Goal: Task Accomplishment & Management: Manage account settings

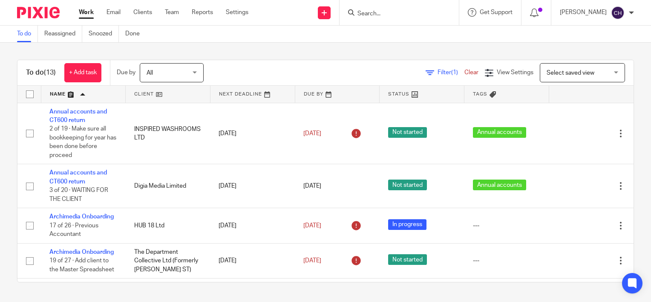
click at [47, 12] on img at bounding box center [38, 13] width 43 height 12
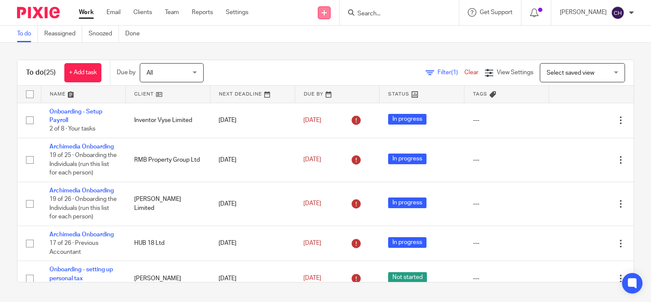
click at [327, 14] on icon at bounding box center [324, 12] width 5 height 5
click at [334, 65] on link "Add client" at bounding box center [334, 65] width 60 height 12
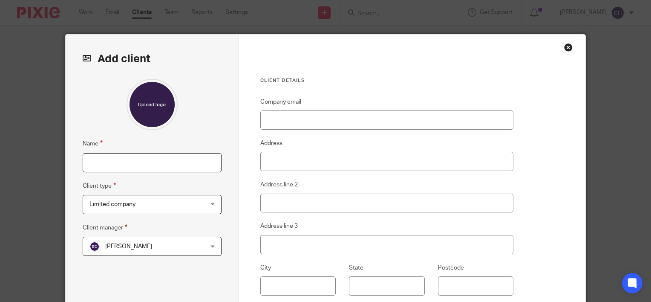
click at [111, 159] on input "Name" at bounding box center [152, 162] width 139 height 19
click at [110, 161] on input "Name" at bounding box center [152, 162] width 139 height 19
paste input "NORWICH SPINAL HEALTH LIMITED"
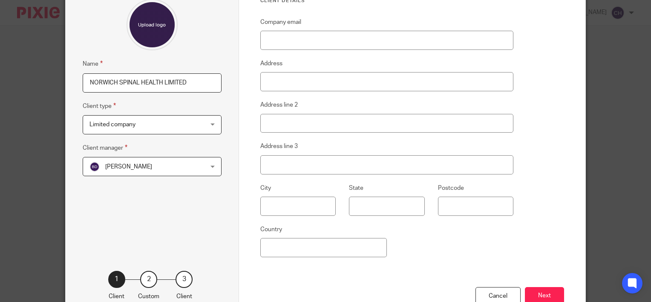
scroll to position [85, 0]
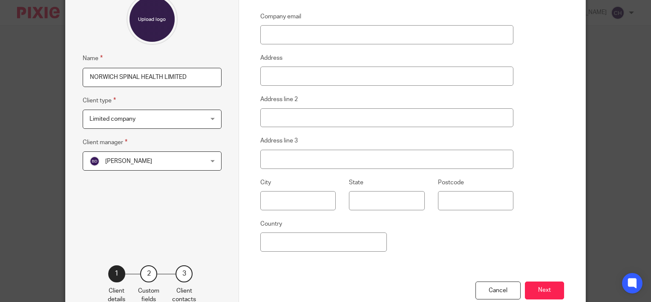
type input "NORWICH SPINAL HEALTH LIMITED"
click at [185, 166] on span "[PERSON_NAME]" at bounding box center [141, 161] width 105 height 18
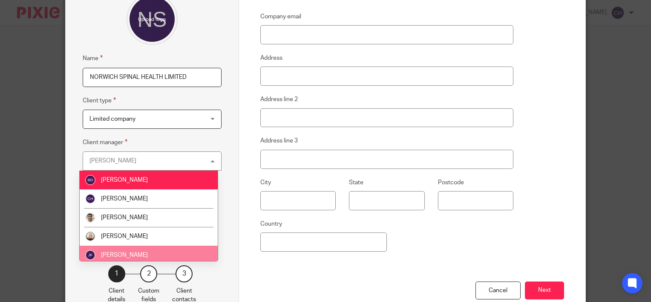
click at [135, 252] on li "[PERSON_NAME]" at bounding box center [149, 254] width 138 height 19
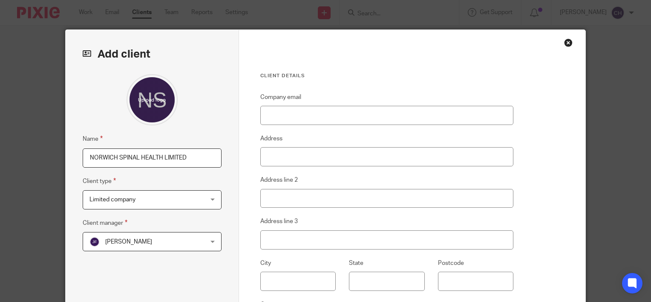
scroll to position [0, 0]
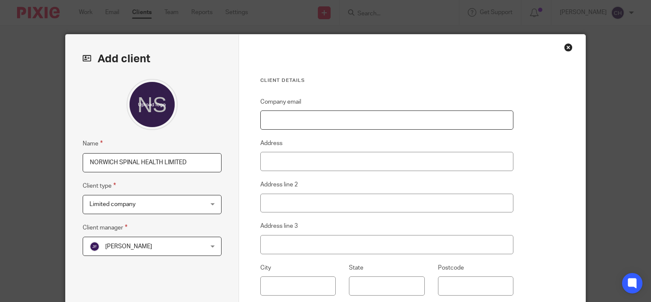
click at [296, 115] on input "Company email" at bounding box center [387, 119] width 254 height 19
paste input "[PERSON_NAME][EMAIL_ADDRESS][DOMAIN_NAME]"
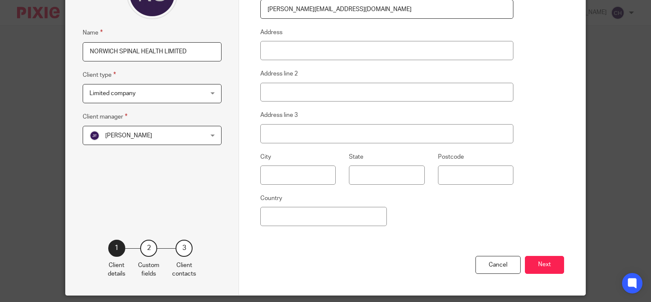
scroll to position [137, 0]
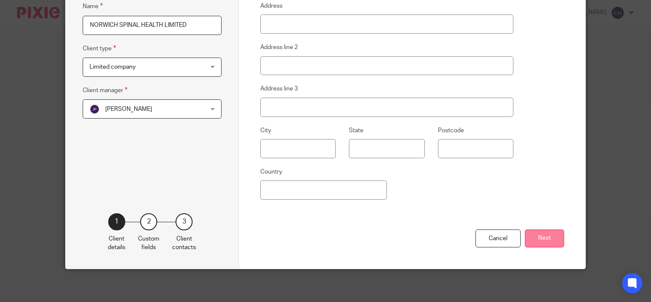
type input "neil@norwichspinalhealth.co.uk"
click at [544, 236] on button "Next" at bounding box center [544, 238] width 39 height 18
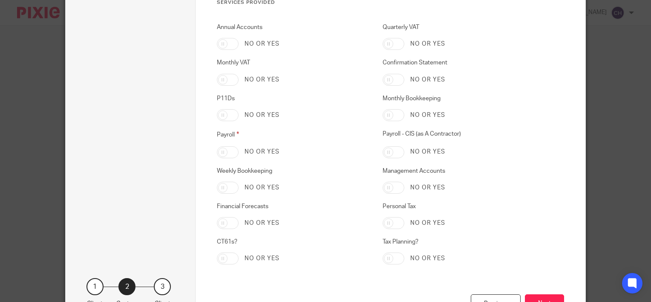
scroll to position [1771, 0]
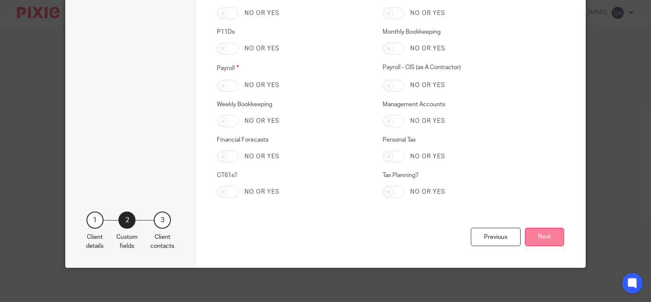
click at [543, 240] on button "Next" at bounding box center [544, 237] width 39 height 18
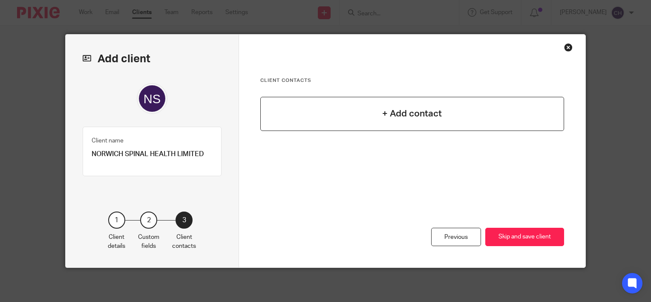
click at [400, 115] on h4 "+ Add contact" at bounding box center [412, 113] width 60 height 13
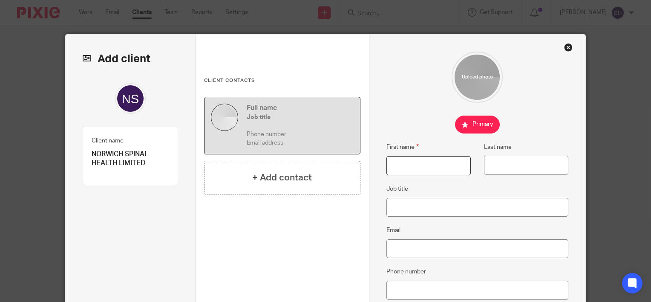
drag, startPoint x: 421, startPoint y: 170, endPoint x: 406, endPoint y: 172, distance: 15.4
click at [421, 170] on input "First name" at bounding box center [428, 165] width 84 height 19
type input "Rosemary"
type input "Folker"
click at [461, 204] on input "Job title" at bounding box center [477, 207] width 182 height 19
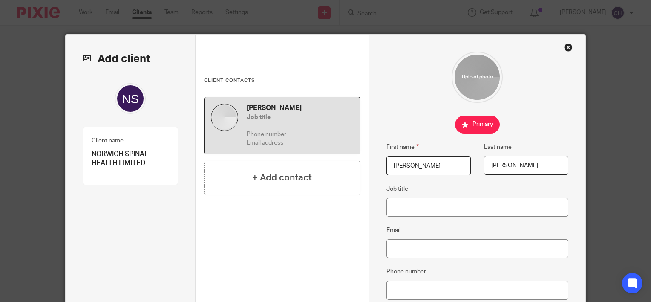
click at [440, 162] on input "Rosemary" at bounding box center [428, 165] width 84 height 19
type input "Rosemary Jane"
click at [411, 209] on input "Job title" at bounding box center [477, 207] width 182 height 19
type input "Director"
click at [411, 251] on input "Email" at bounding box center [477, 248] width 182 height 19
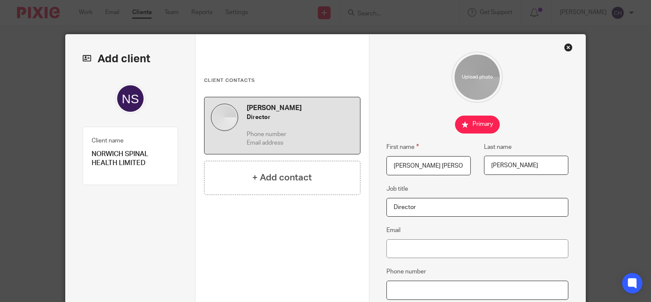
click at [416, 295] on input "Phone number" at bounding box center [477, 289] width 182 height 19
paste input "07773943697"
type input "07773943697"
click at [433, 243] on input "Email" at bounding box center [477, 248] width 182 height 19
paste input "[PERSON_NAME][EMAIL_ADDRESS][DOMAIN_NAME]"
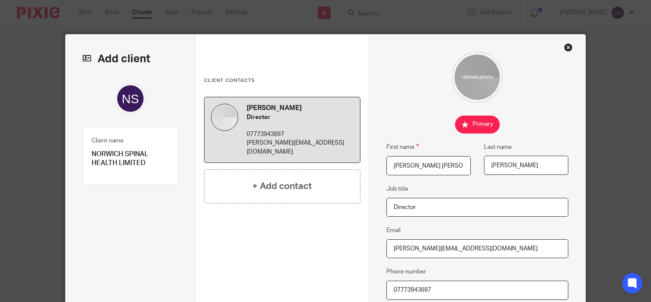
type input "[PERSON_NAME][EMAIL_ADDRESS][DOMAIN_NAME]"
click at [409, 95] on div at bounding box center [477, 77] width 182 height 51
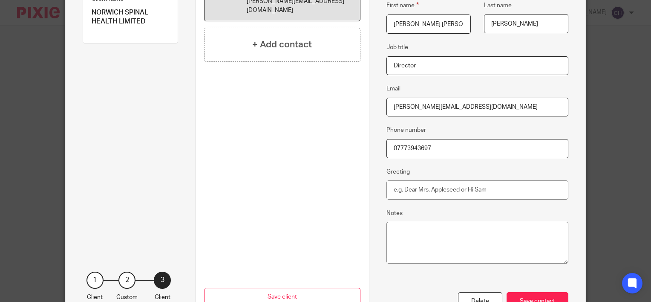
scroll to position [170, 0]
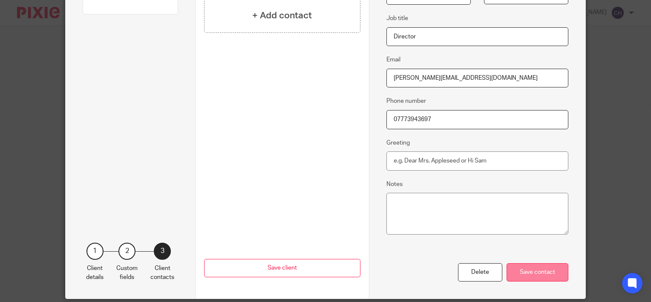
click at [528, 269] on div "Save contact" at bounding box center [538, 272] width 62 height 18
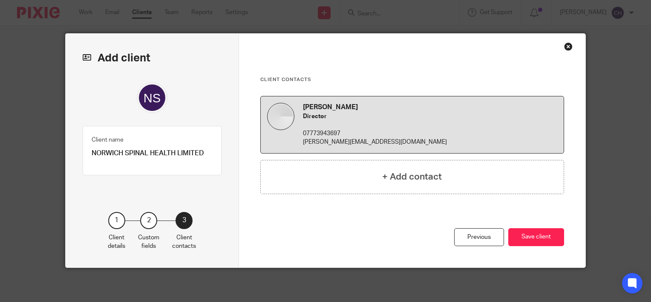
scroll to position [0, 0]
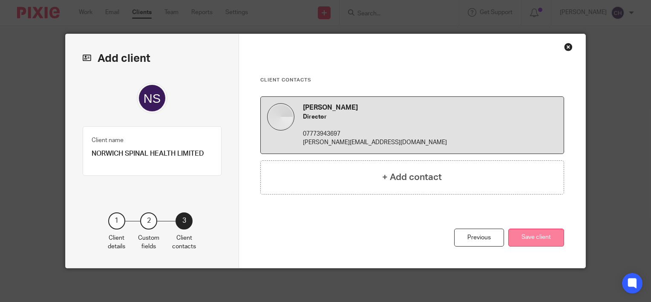
click at [553, 239] on button "Save client" at bounding box center [536, 237] width 56 height 18
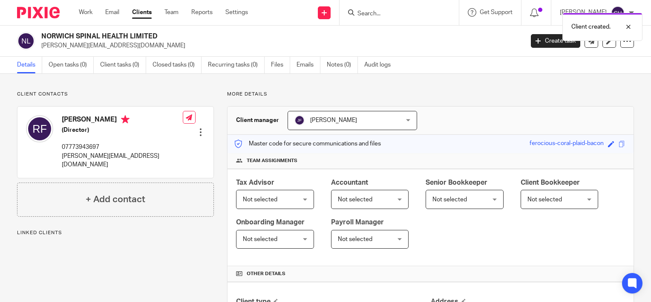
drag, startPoint x: 385, startPoint y: 191, endPoint x: 391, endPoint y: 181, distance: 12.1
click at [483, 90] on div "Client contacts Rosemary Jane Folker (Director) 07773943697 neil@norwichspinalh…" at bounding box center [325, 237] width 651 height 326
click at [270, 192] on span "Not selected" at bounding box center [271, 199] width 56 height 18
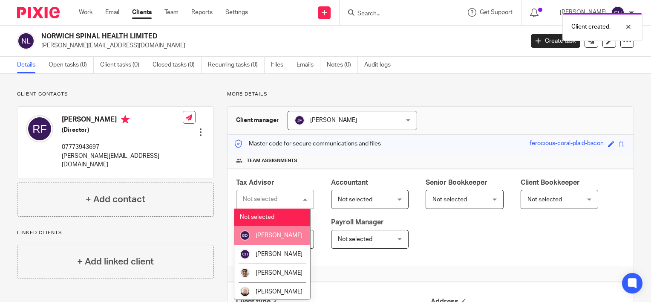
click at [261, 241] on li "Barbara Demetriou" at bounding box center [272, 235] width 76 height 19
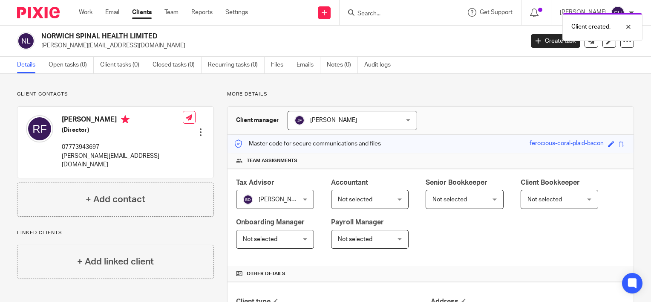
click at [338, 202] on span "Not selected" at bounding box center [355, 199] width 35 height 6
click at [297, 179] on div "Tax Advisor" at bounding box center [275, 183] width 78 height 10
click at [338, 208] on span "Not selected" at bounding box center [366, 199] width 56 height 18
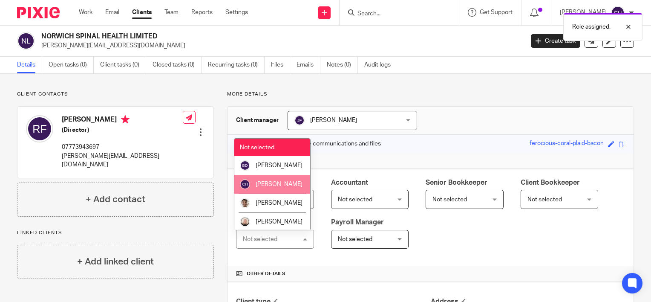
click at [265, 187] on span "[PERSON_NAME]" at bounding box center [279, 184] width 47 height 6
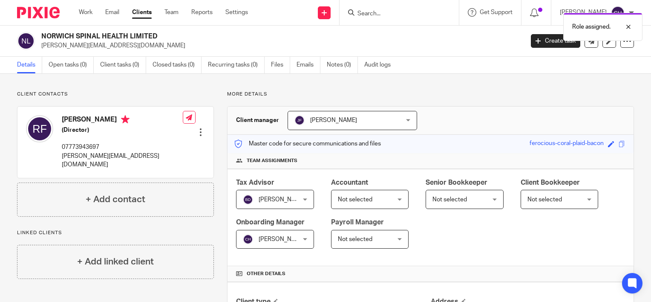
click at [375, 201] on span "Not selected" at bounding box center [366, 199] width 56 height 18
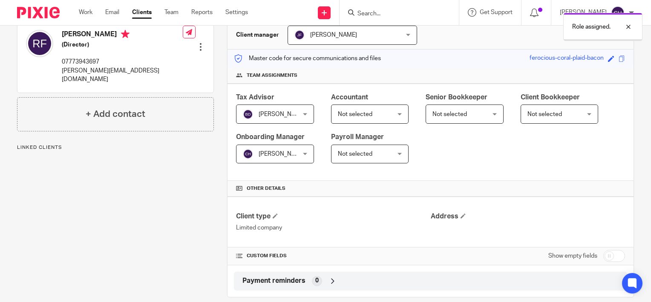
click at [370, 121] on span "Not selected" at bounding box center [366, 114] width 56 height 18
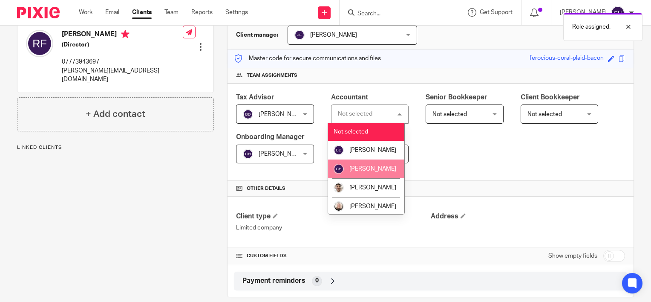
scroll to position [43, 0]
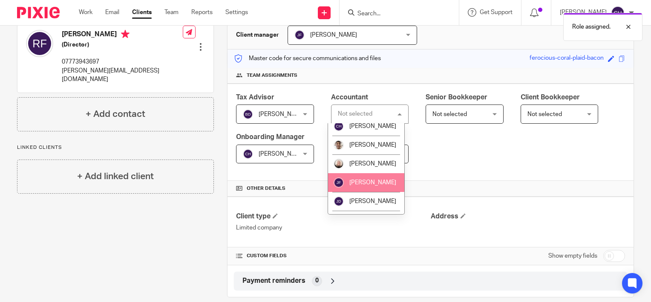
click at [356, 192] on li "[PERSON_NAME]" at bounding box center [366, 182] width 76 height 19
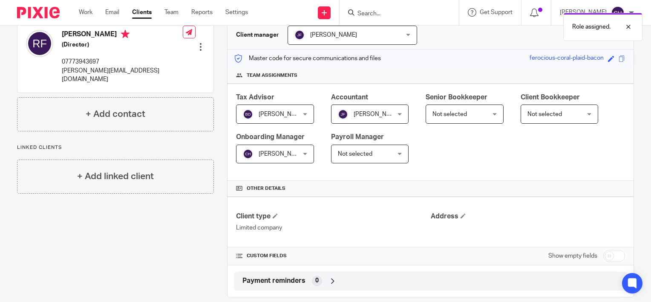
drag, startPoint x: 484, startPoint y: 147, endPoint x: 445, endPoint y: 141, distance: 39.1
click at [484, 147] on div "Tax Advisor [PERSON_NAME] [PERSON_NAME] Not selected [PERSON_NAME] [PERSON_NAME…" at bounding box center [431, 133] width 406 height 98
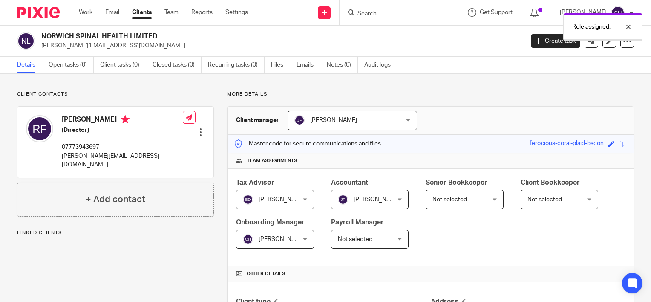
click at [432, 202] on span "Not selected" at bounding box center [449, 199] width 35 height 6
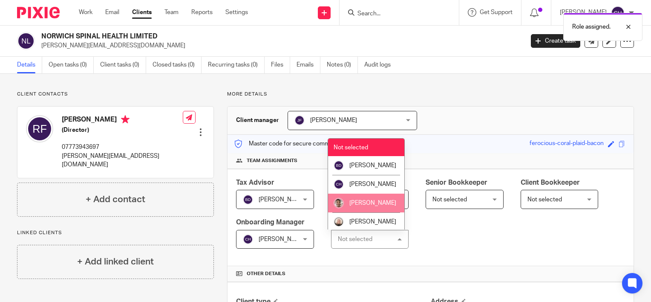
click at [368, 211] on li "[PERSON_NAME]" at bounding box center [366, 202] width 76 height 19
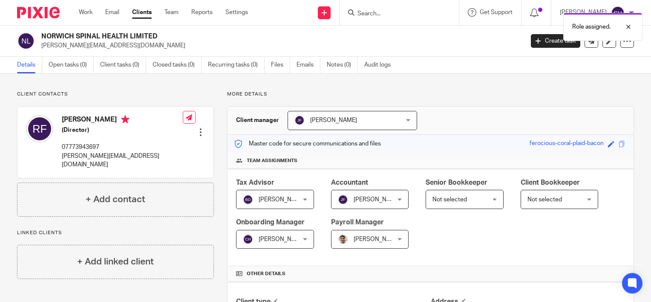
drag, startPoint x: 466, startPoint y: 248, endPoint x: 470, endPoint y: 242, distance: 7.0
click at [467, 248] on div "Tax Advisor [PERSON_NAME] [PERSON_NAME] Not selected [PERSON_NAME] [PERSON_NAME…" at bounding box center [431, 218] width 406 height 98
click at [482, 200] on span "Not selected" at bounding box center [460, 199] width 56 height 18
drag, startPoint x: 474, startPoint y: 189, endPoint x: 475, endPoint y: 203, distance: 14.6
click at [475, 201] on div "Senior Bookkeeper Not selected Not selected Not selected Barbara Demetriou Chlo…" at bounding box center [465, 193] width 78 height 31
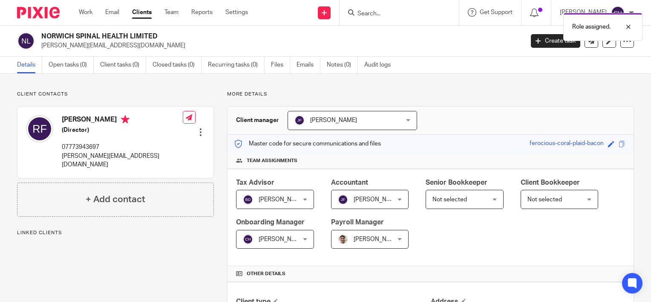
click at [475, 190] on div "Senior Bookkeeper Not selected Not selected Not selected Barbara Demetriou Chlo…" at bounding box center [465, 193] width 78 height 31
click at [472, 197] on span "Not selected" at bounding box center [460, 199] width 56 height 18
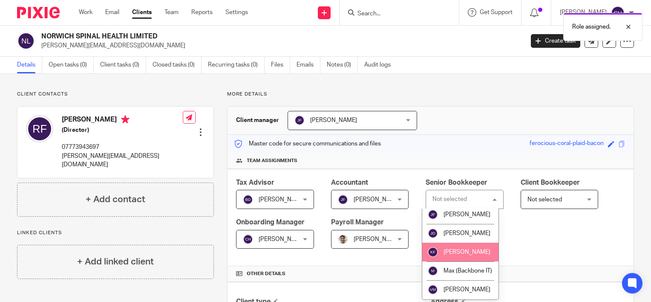
scroll to position [128, 0]
click at [451, 259] on li "Kirsty Flowerdew" at bounding box center [460, 251] width 76 height 19
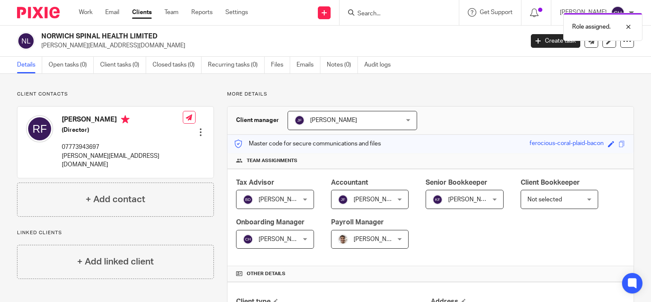
click at [502, 233] on div "Tax Advisor Barbara Demetriou Barbara Demetriou Not selected Barbara Demetriou …" at bounding box center [431, 218] width 406 height 98
click at [73, 72] on link "Open tasks (0)" at bounding box center [71, 65] width 45 height 17
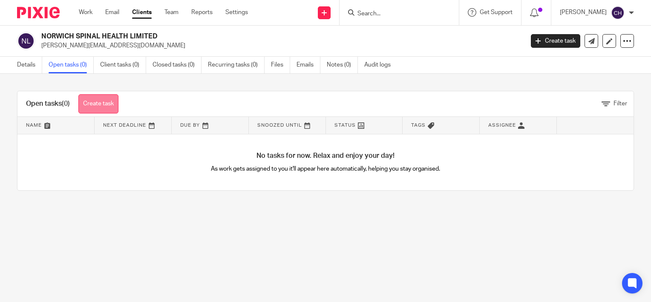
click at [102, 94] on link "Create task" at bounding box center [98, 103] width 40 height 19
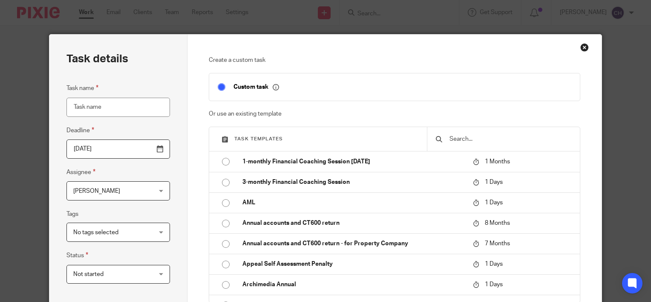
click at [464, 139] on input "text" at bounding box center [510, 138] width 123 height 9
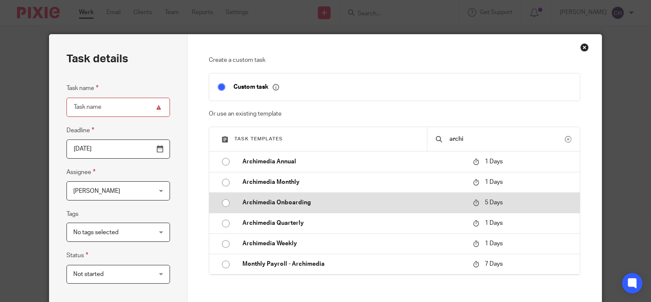
type input "archi"
click at [304, 200] on p "Archimedia Onboarding" at bounding box center [353, 202] width 222 height 9
type input "[DATE]"
type input "Archimedia Onboarding"
checkbox input "false"
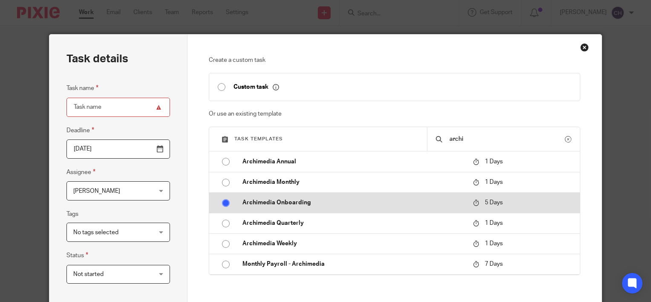
radio input "true"
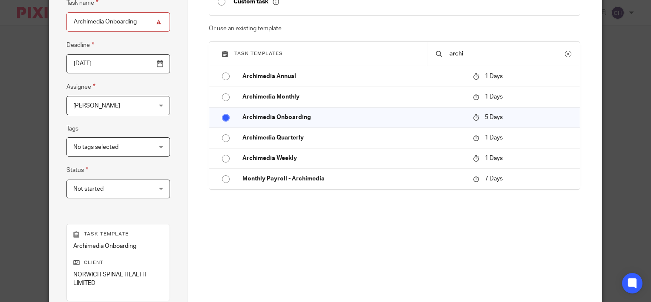
click at [302, 236] on div "Create a custom task Custom task Or use an existing template Task templates arc…" at bounding box center [395, 123] width 372 height 305
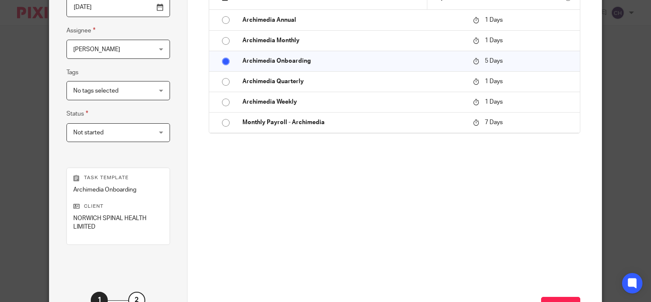
scroll to position [210, 0]
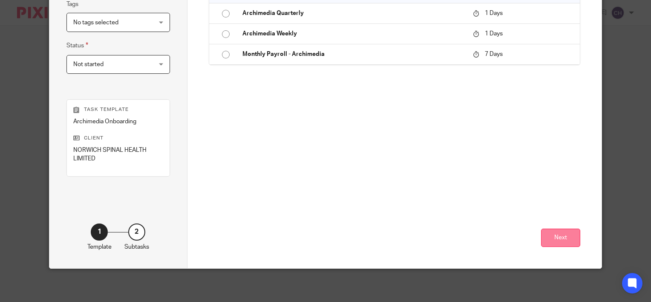
click at [541, 240] on button "Next" at bounding box center [560, 237] width 39 height 18
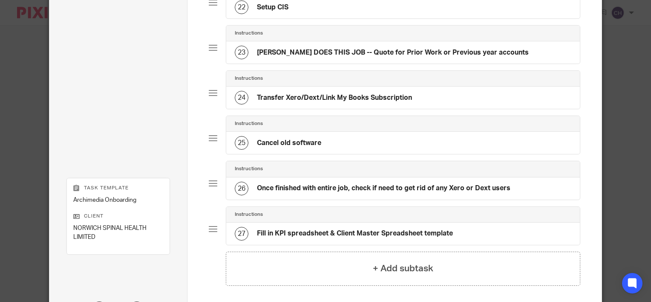
scroll to position [1123, 0]
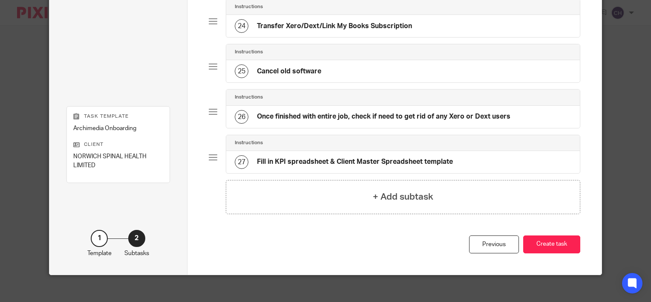
click at [556, 246] on div "Previous Create task" at bounding box center [395, 255] width 372 height 40
click at [556, 239] on button "Create task" at bounding box center [551, 244] width 57 height 18
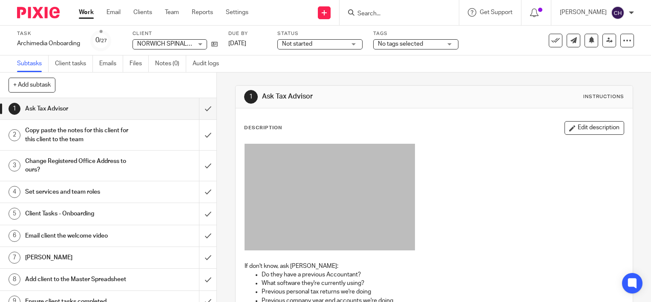
click at [475, 150] on p at bounding box center [434, 198] width 379 height 109
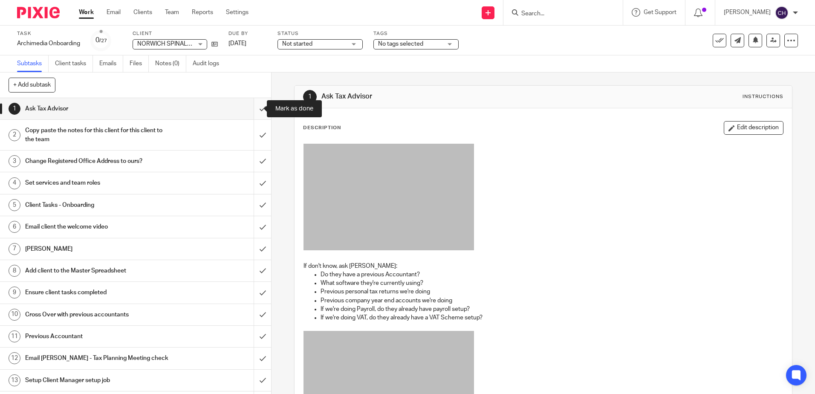
click at [253, 112] on input "submit" at bounding box center [135, 108] width 271 height 21
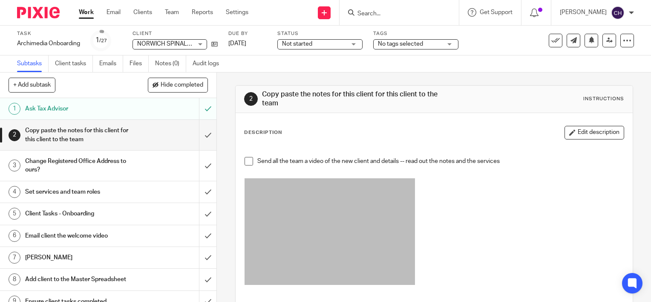
click at [306, 131] on div "Description Edit description" at bounding box center [434, 133] width 380 height 14
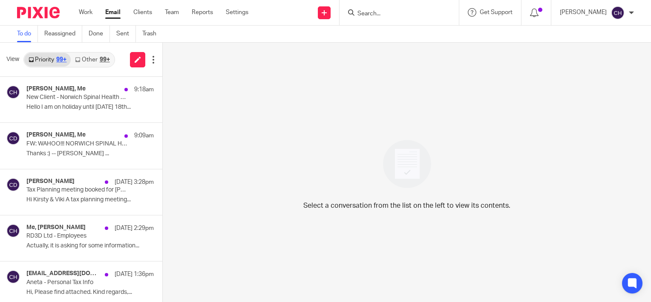
click at [385, 14] on input "Search" at bounding box center [395, 14] width 77 height 8
click at [383, 14] on input "Search" at bounding box center [395, 14] width 77 height 8
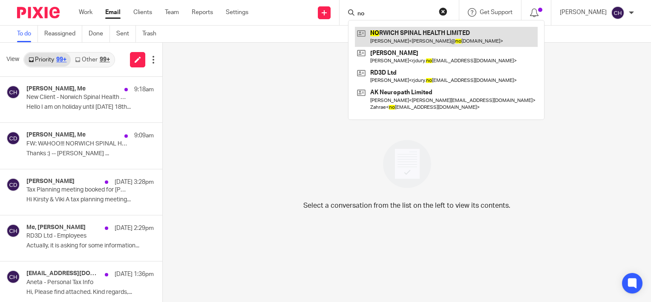
type input "no"
click at [402, 39] on link at bounding box center [446, 37] width 183 height 20
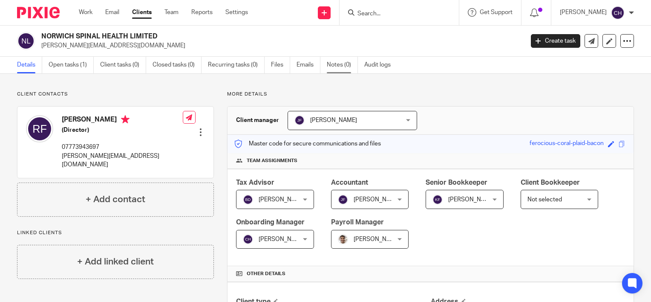
click at [343, 63] on link "Notes (0)" at bounding box center [342, 65] width 31 height 17
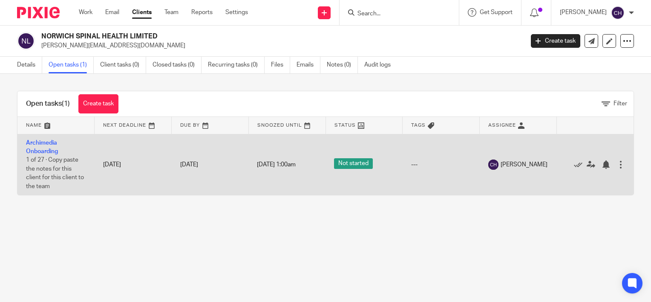
click at [48, 147] on td "Archimedia Onboarding 1 of 27 · Copy paste the notes for this client for this c…" at bounding box center [55, 164] width 77 height 61
click at [51, 148] on link "Archimedia Onboarding" at bounding box center [42, 147] width 32 height 14
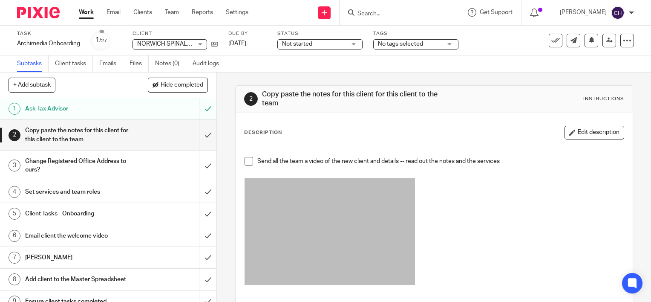
click at [248, 161] on span at bounding box center [249, 161] width 9 height 9
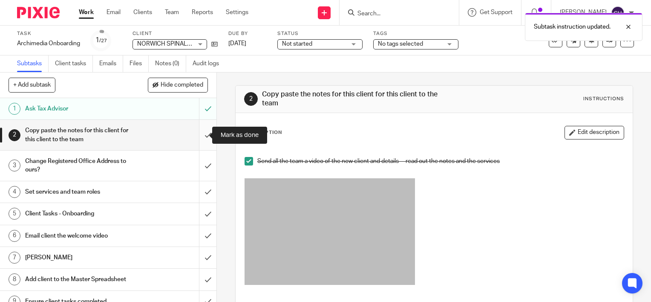
click at [202, 133] on input "submit" at bounding box center [108, 135] width 216 height 30
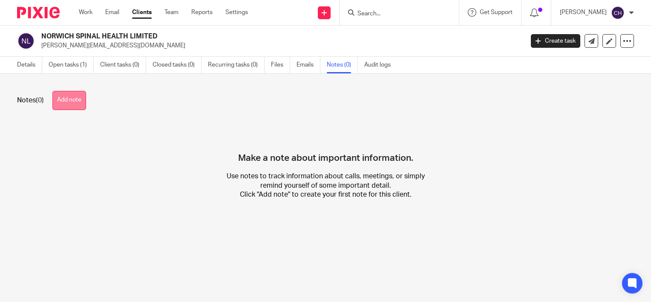
click at [70, 98] on button "Add note" at bounding box center [69, 100] width 34 height 19
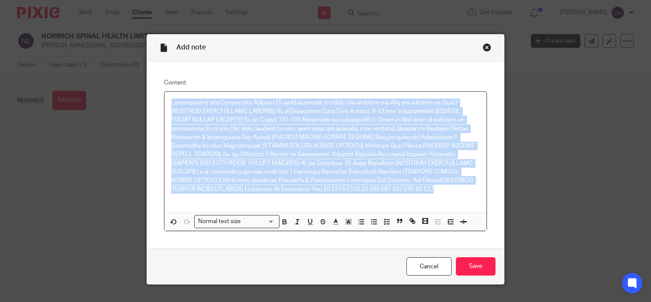
drag, startPoint x: 431, startPoint y: 189, endPoint x: 137, endPoint y: 36, distance: 331.0
click at [137, 36] on div "Add note Content Normal text size Loading... Remove Edit Insert new video Copy …" at bounding box center [325, 151] width 651 height 302
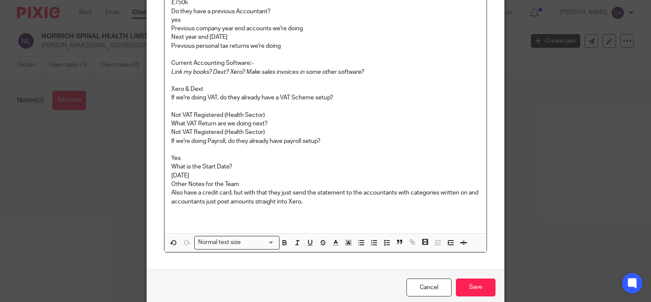
scroll to position [324, 0]
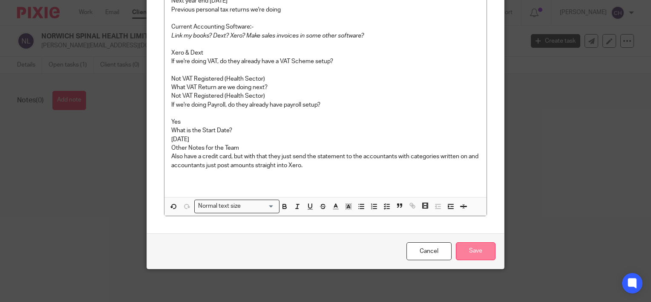
click at [467, 245] on input "Save" at bounding box center [476, 251] width 40 height 18
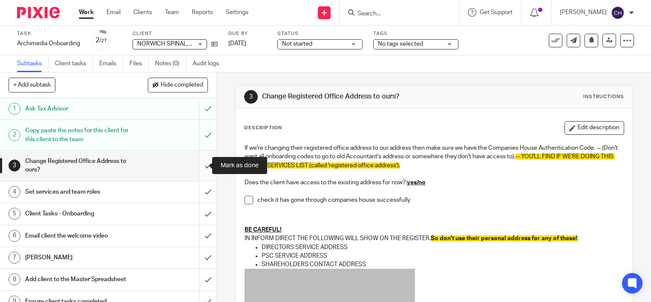
click at [198, 160] on input "submit" at bounding box center [108, 165] width 216 height 30
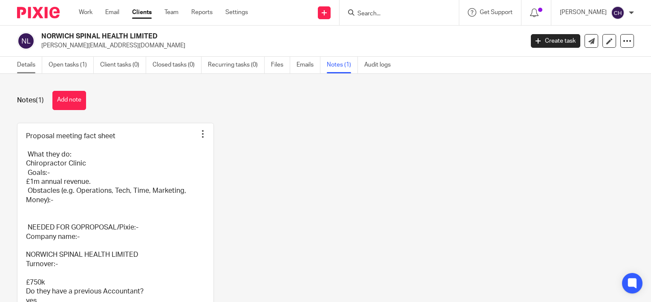
click at [26, 67] on link "Details" at bounding box center [29, 65] width 25 height 17
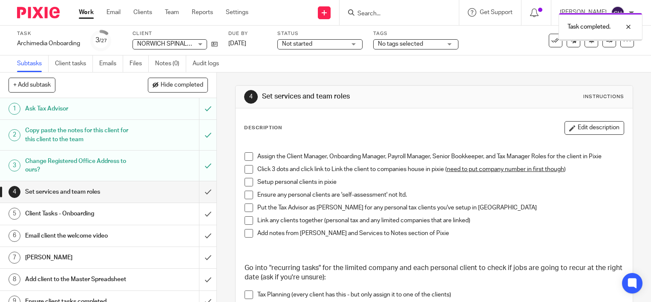
click at [248, 158] on span at bounding box center [249, 156] width 9 height 9
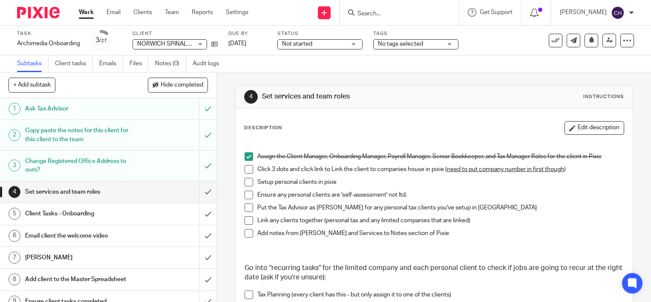
click at [248, 169] on span at bounding box center [249, 169] width 9 height 9
click at [247, 182] on span at bounding box center [249, 182] width 9 height 9
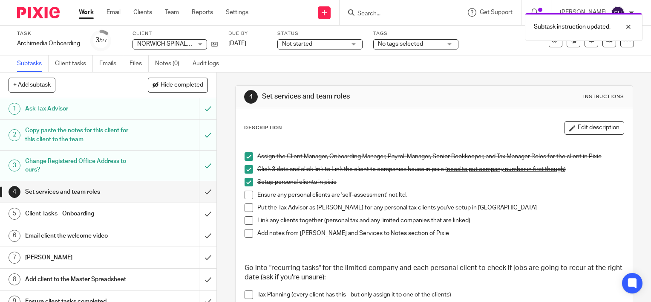
click at [247, 194] on span at bounding box center [249, 194] width 9 height 9
click at [245, 209] on span at bounding box center [249, 207] width 9 height 9
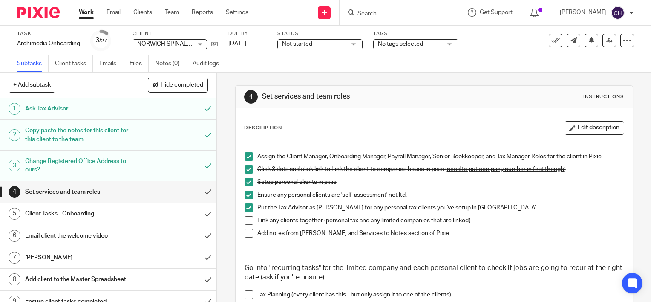
scroll to position [43, 0]
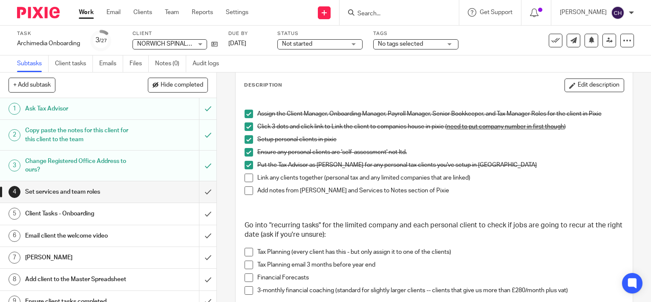
click at [286, 204] on p at bounding box center [434, 208] width 379 height 9
click at [245, 174] on span at bounding box center [249, 177] width 9 height 9
click at [249, 195] on li "Add notes from Chris and Services to Notes section of Pixie" at bounding box center [434, 194] width 379 height 17
click at [248, 193] on span at bounding box center [249, 190] width 9 height 9
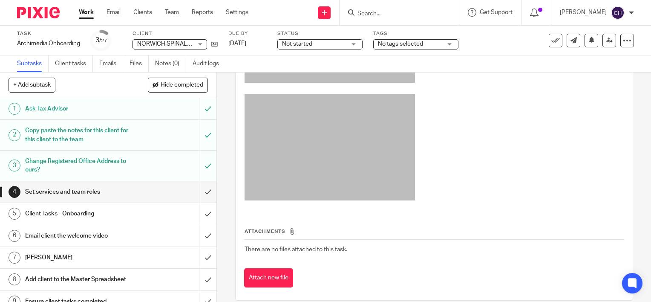
scroll to position [848, 0]
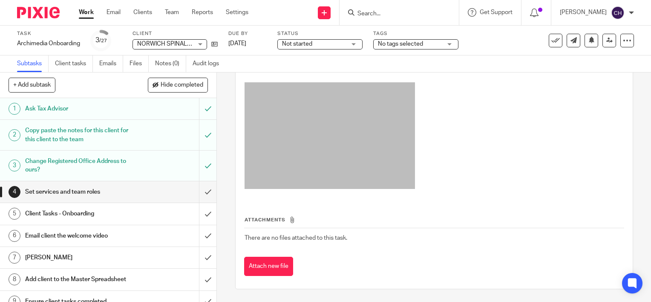
click at [78, 210] on h1 "Client Tasks - Onboarding" at bounding box center [80, 213] width 110 height 13
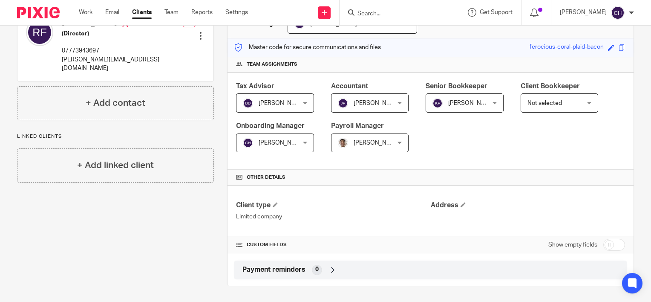
click at [603, 245] on input "checkbox" at bounding box center [614, 245] width 22 height 12
checkbox input "true"
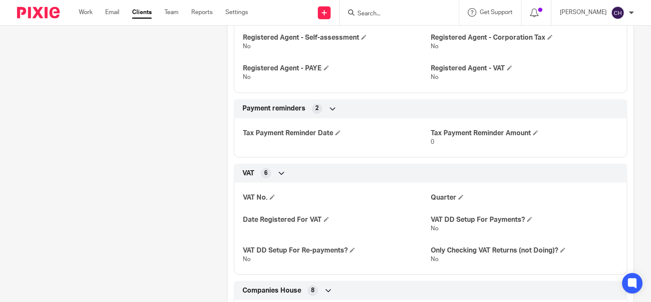
scroll to position [821, 0]
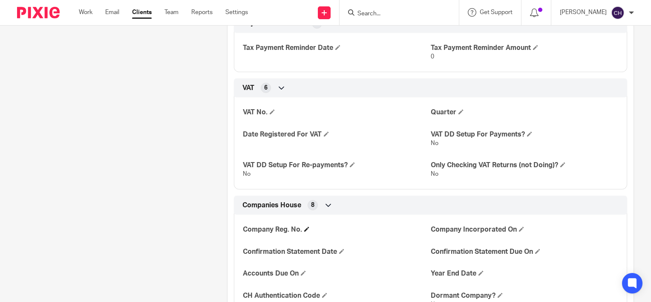
click at [308, 226] on h4 "Company Reg. No." at bounding box center [336, 229] width 187 height 9
click at [304, 228] on span at bounding box center [306, 228] width 5 height 5
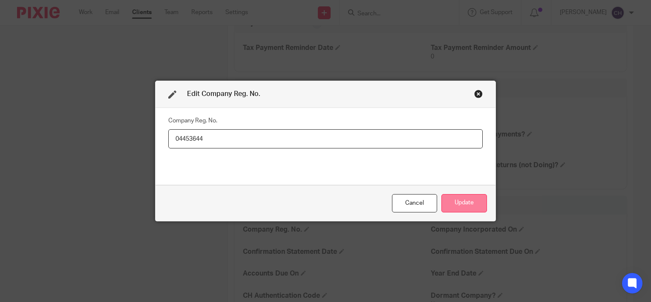
type input "04453644"
click at [462, 199] on button "Update" at bounding box center [464, 203] width 46 height 18
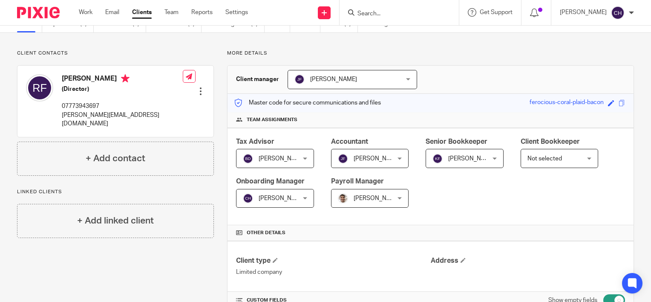
scroll to position [0, 0]
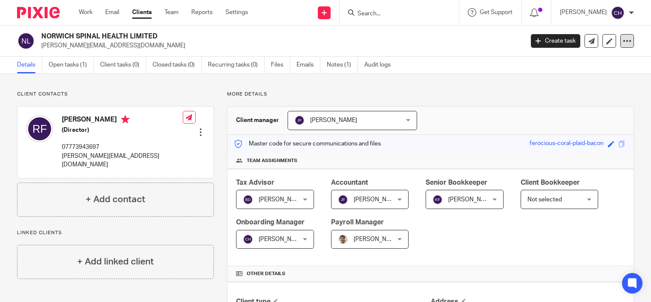
click at [624, 40] on icon at bounding box center [627, 41] width 9 height 9
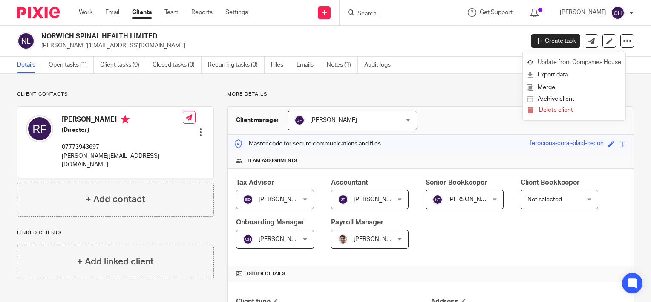
click at [571, 63] on link "Update from Companies House" at bounding box center [574, 62] width 94 height 12
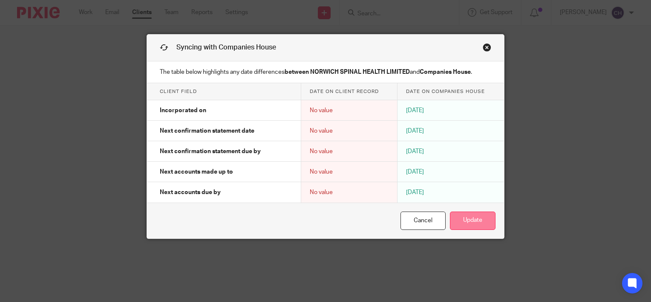
click at [475, 225] on button "Update" at bounding box center [473, 220] width 46 height 18
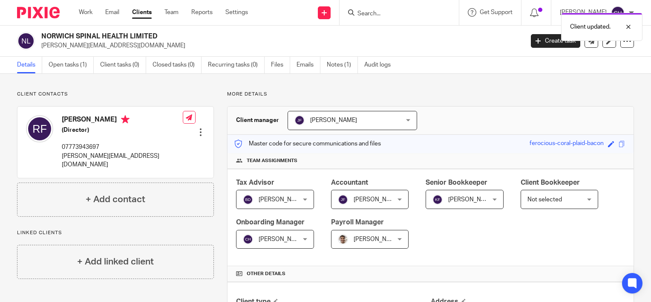
click at [199, 128] on div at bounding box center [200, 132] width 9 height 9
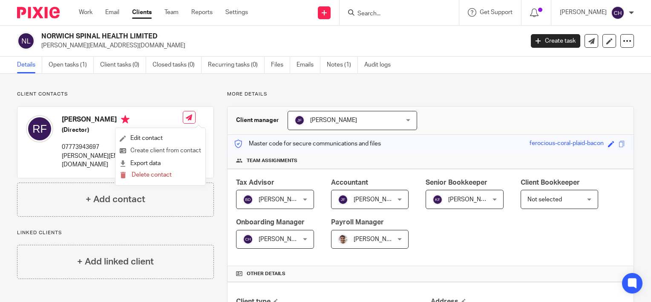
click at [160, 150] on link "Create client from contact" at bounding box center [160, 150] width 81 height 12
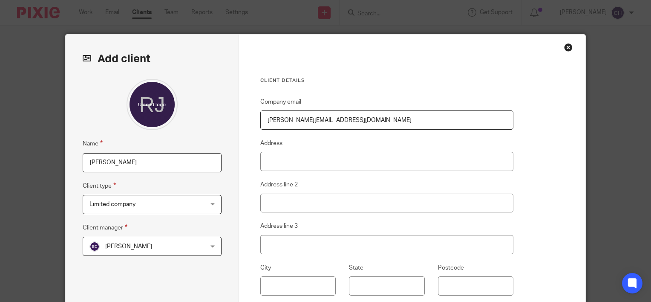
scroll to position [85, 0]
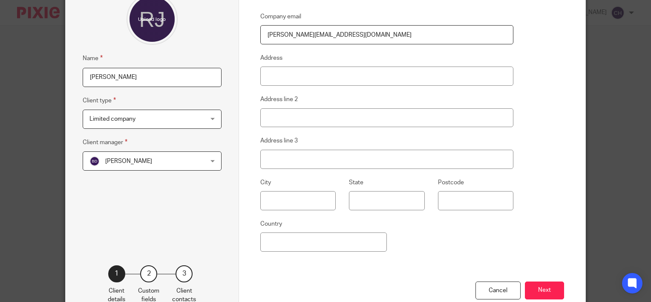
click at [156, 124] on span "Limited company" at bounding box center [141, 119] width 105 height 18
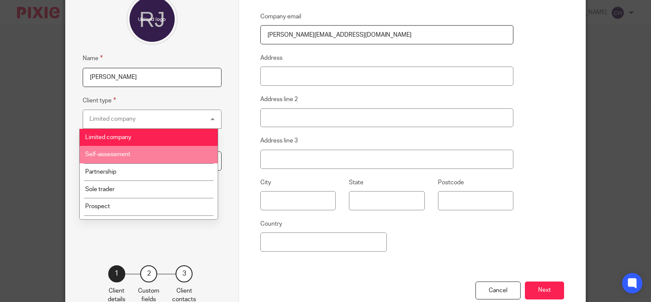
click at [133, 156] on li "Self-assessment" at bounding box center [149, 154] width 138 height 17
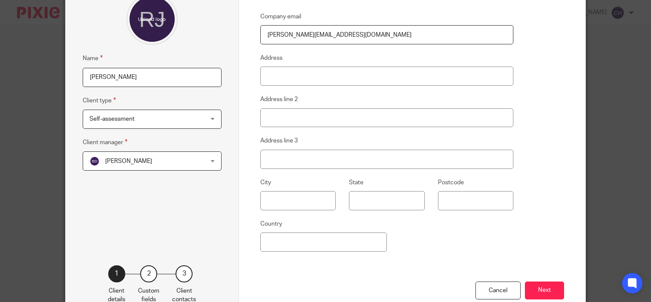
click at [164, 200] on div "Name [PERSON_NAME] Client type Self-assessment Self-assessment Limited company …" at bounding box center [152, 116] width 139 height 245
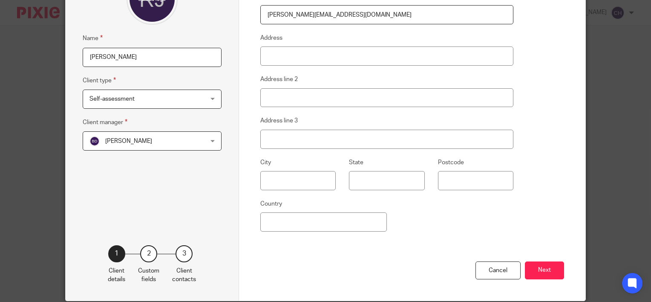
scroll to position [137, 0]
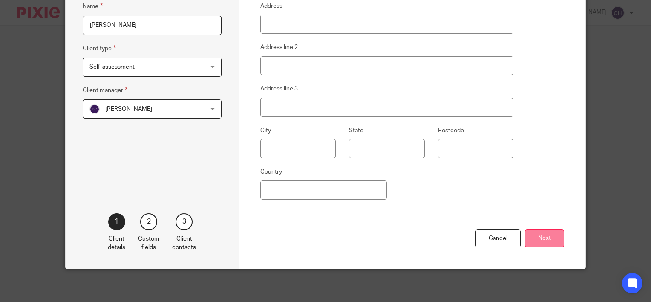
click at [550, 236] on button "Next" at bounding box center [544, 238] width 39 height 18
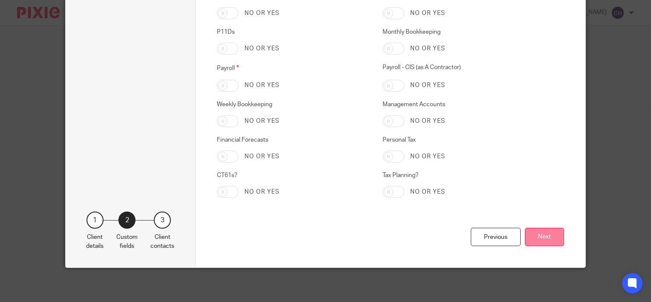
click at [538, 233] on button "Next" at bounding box center [544, 237] width 39 height 18
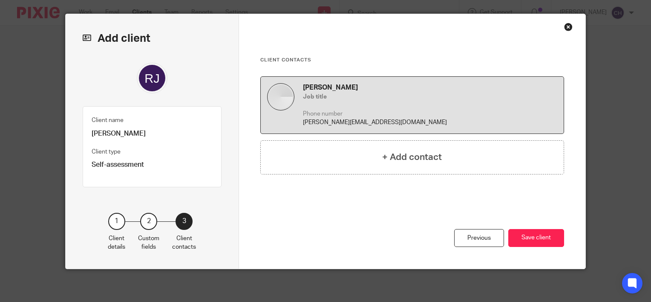
drag, startPoint x: 538, startPoint y: 237, endPoint x: 536, endPoint y: 249, distance: 12.0
click at [538, 238] on button "Save client" at bounding box center [536, 238] width 56 height 18
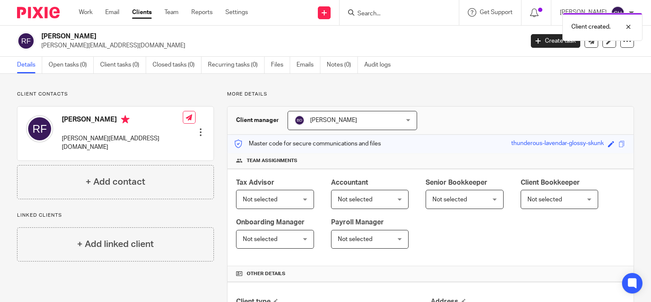
click at [300, 200] on div "Not selected Not selected" at bounding box center [275, 199] width 78 height 19
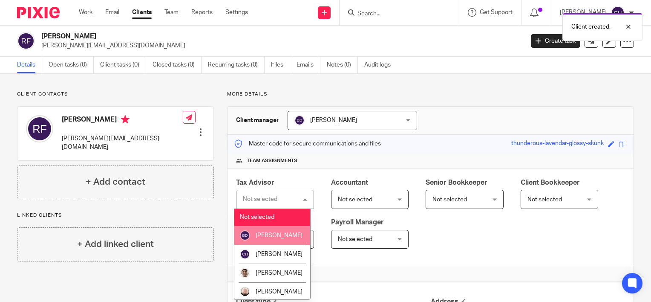
click at [266, 233] on span "[PERSON_NAME]" at bounding box center [279, 235] width 47 height 6
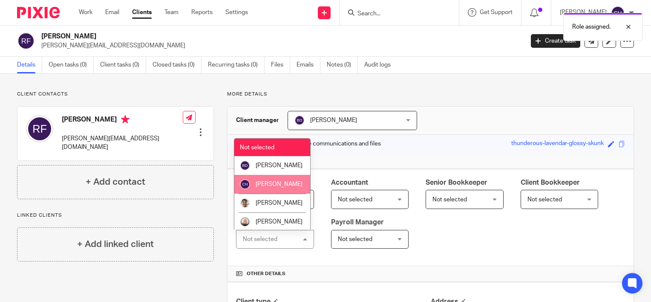
click at [272, 187] on span "[PERSON_NAME]" at bounding box center [279, 184] width 47 height 6
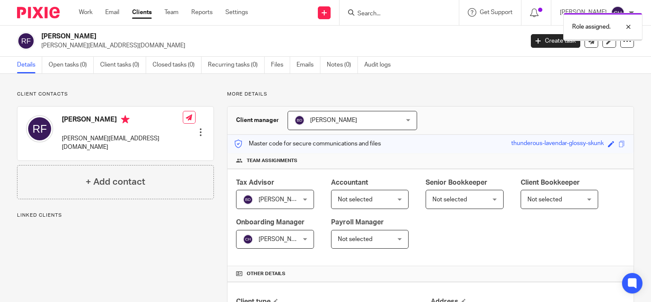
click at [62, 70] on link "Open tasks (0)" at bounding box center [71, 65] width 45 height 17
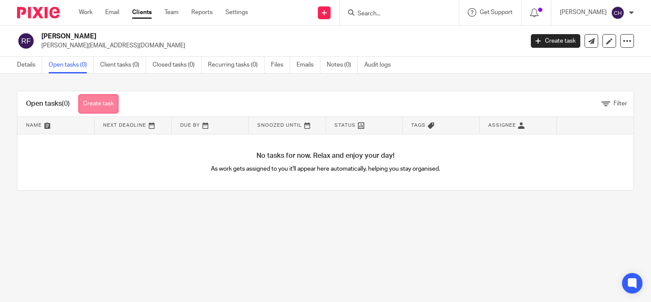
click at [107, 101] on link "Create task" at bounding box center [98, 103] width 40 height 19
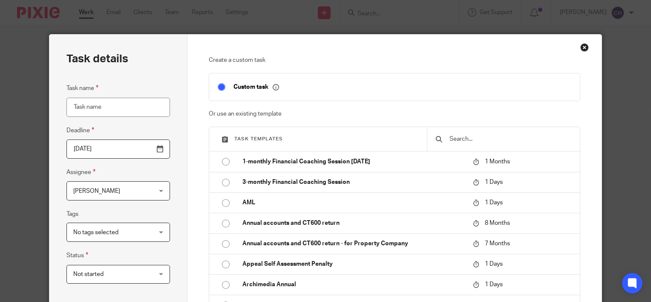
click at [467, 137] on input "text" at bounding box center [510, 138] width 123 height 9
click at [582, 46] on div "Close this dialog window" at bounding box center [584, 47] width 9 height 9
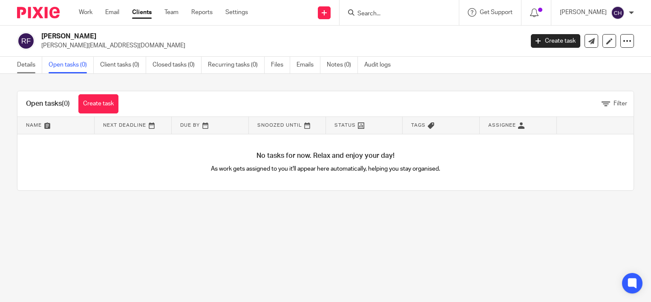
click at [35, 61] on link "Details" at bounding box center [29, 65] width 25 height 17
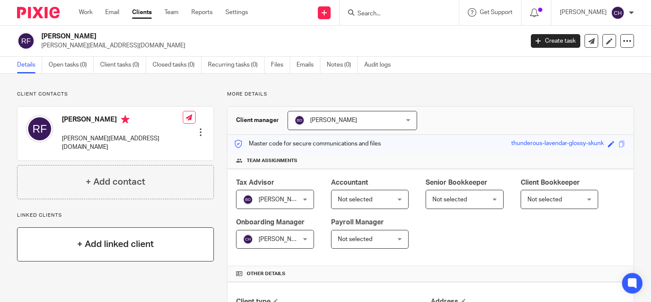
click at [98, 237] on h4 "+ Add linked client" at bounding box center [115, 243] width 77 height 13
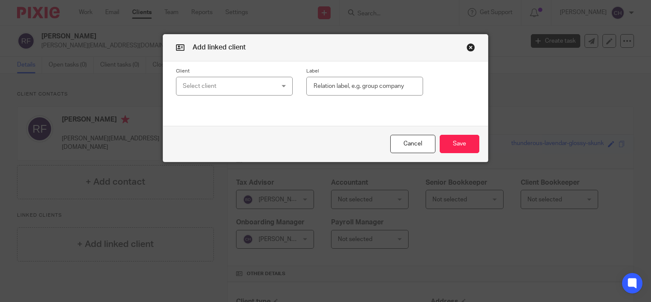
click at [267, 85] on div "Select client" at bounding box center [227, 86] width 88 height 18
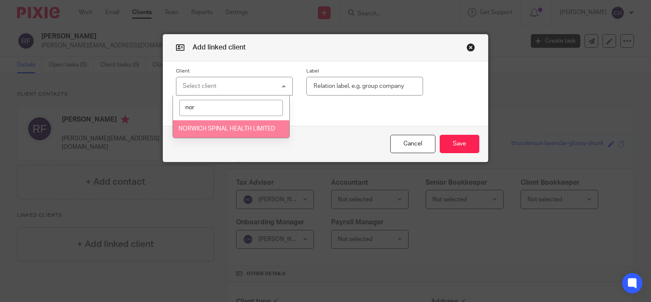
type input "nor"
click at [254, 131] on span "NORWICH SPINAL HEALTH LIMITED" at bounding box center [227, 129] width 97 height 6
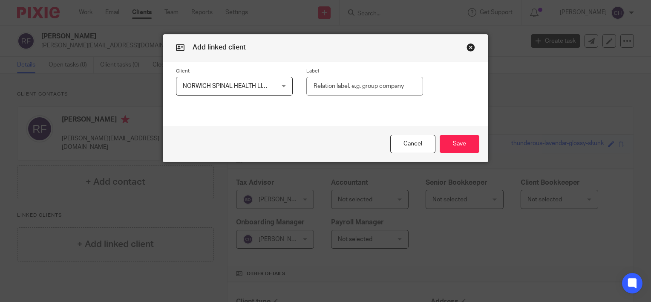
click at [345, 78] on input "text" at bounding box center [364, 86] width 117 height 19
type input "Director"
click at [460, 141] on button "Save" at bounding box center [460, 144] width 40 height 18
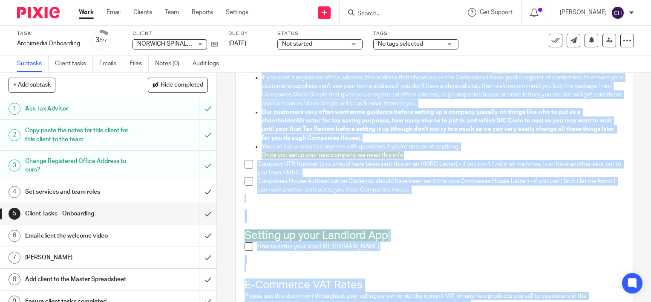
scroll to position [1950, 0]
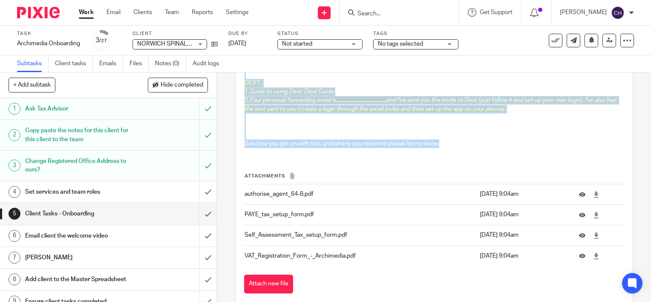
drag, startPoint x: 243, startPoint y: 160, endPoint x: 468, endPoint y: 161, distance: 225.0
copy div "Loremi dolo si ame Consectet Adipi & ELIT Seddoei Tempo inci utlab Etd Magnaali…"
click at [72, 65] on link "Client tasks" at bounding box center [74, 63] width 38 height 17
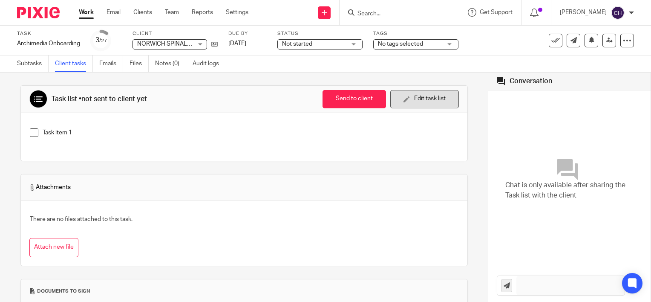
click at [405, 101] on button "Edit task list" at bounding box center [424, 99] width 69 height 18
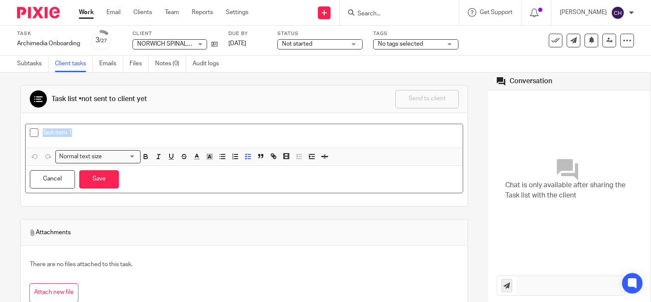
drag, startPoint x: 86, startPoint y: 133, endPoint x: -14, endPoint y: 132, distance: 100.6
click at [0, 132] on html "Work Email Clients Team Reports Settings Work Email Clients Team Reports Settin…" at bounding box center [325, 151] width 651 height 302
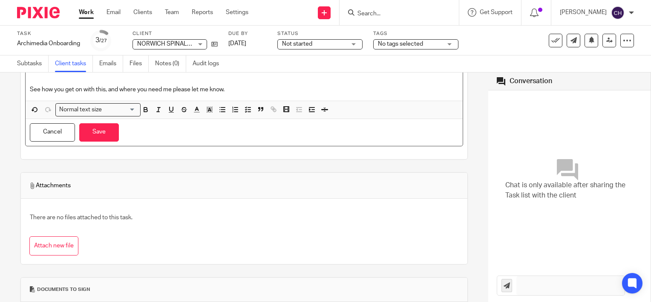
scroll to position [1704, 0]
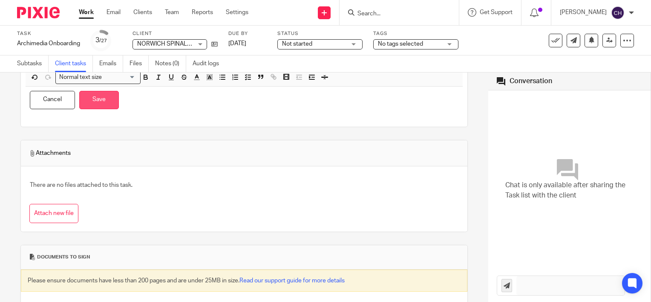
click at [101, 109] on button "Save" at bounding box center [99, 100] width 40 height 18
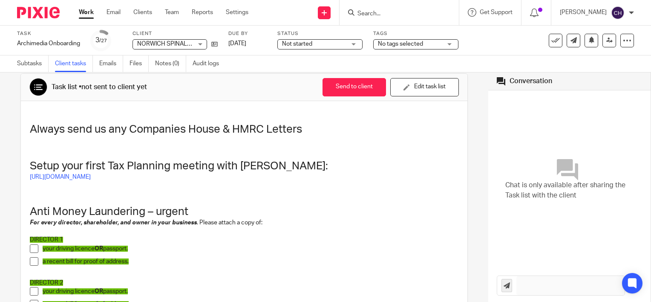
scroll to position [0, 0]
